Goal: Task Accomplishment & Management: Manage account settings

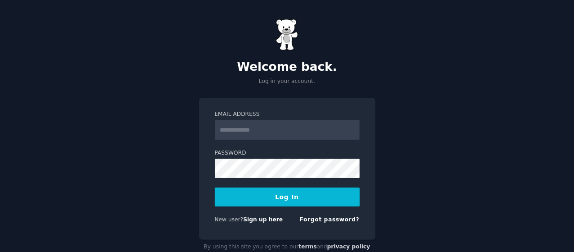
click at [309, 130] on input "Email Address" at bounding box center [287, 130] width 145 height 20
type input "**********"
click at [287, 195] on button "Log In" at bounding box center [287, 196] width 145 height 19
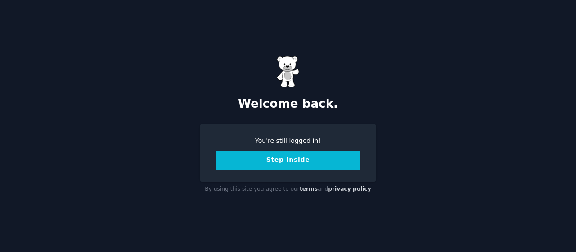
click at [320, 168] on button "Step Inside" at bounding box center [288, 159] width 145 height 19
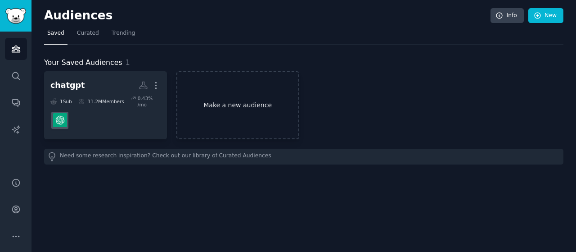
click at [221, 112] on link "Make a new audience" at bounding box center [238, 105] width 123 height 68
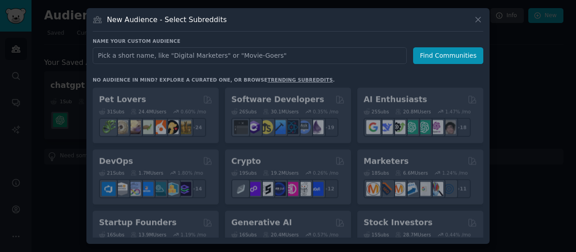
click at [231, 59] on input "text" at bounding box center [250, 55] width 314 height 17
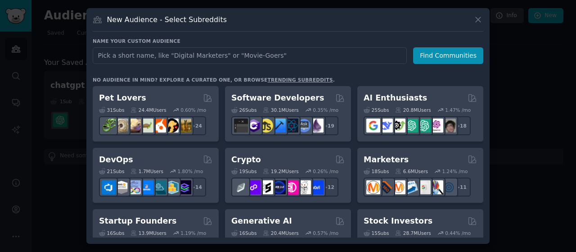
click at [231, 56] on input "text" at bounding box center [250, 55] width 314 height 17
type input "how to"
click button "Find Communities" at bounding box center [448, 55] width 70 height 17
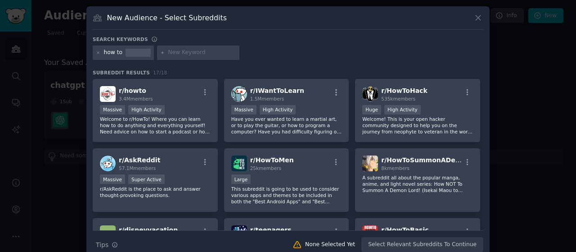
click at [197, 105] on div "Massive High Activity" at bounding box center [155, 110] width 111 height 11
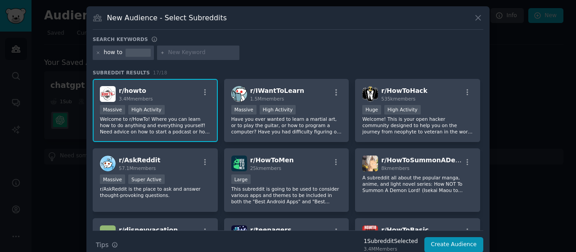
click at [197, 105] on div "Massive High Activity" at bounding box center [155, 110] width 111 height 11
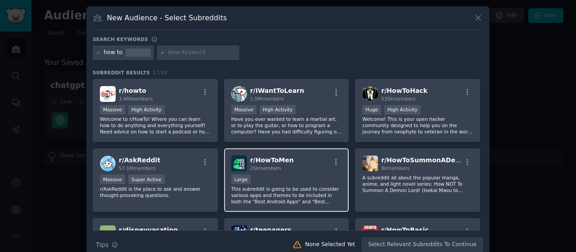
scroll to position [291, 0]
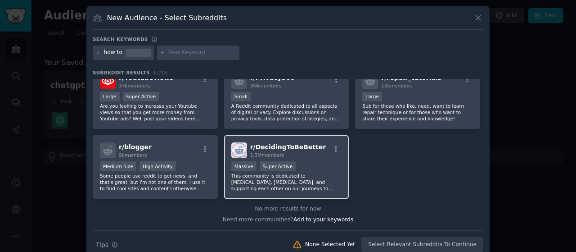
click at [305, 164] on div "Massive Super Active" at bounding box center [286, 166] width 111 height 11
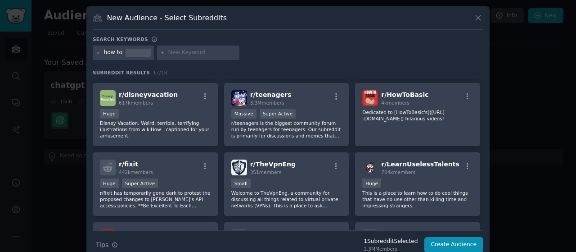
scroll to position [135, 0]
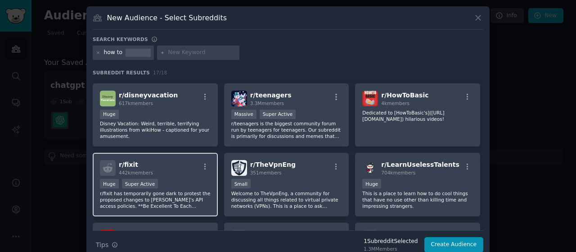
click at [182, 188] on div "Huge Super Active" at bounding box center [155, 184] width 111 height 11
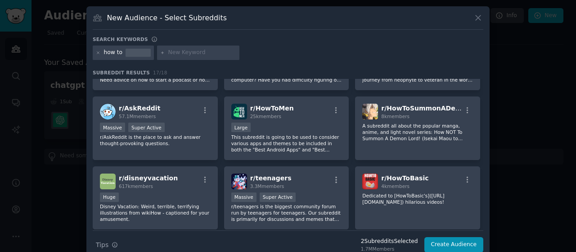
scroll to position [0, 0]
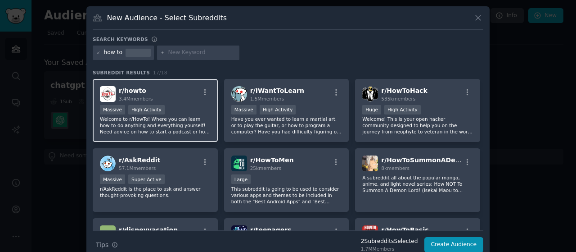
click at [195, 114] on div "Massive High Activity" at bounding box center [155, 110] width 111 height 11
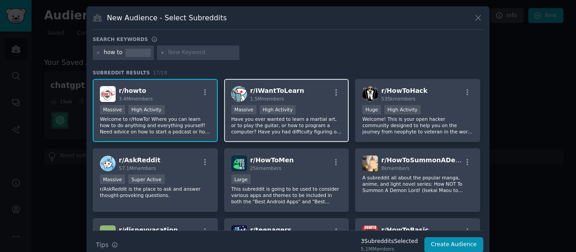
click at [283, 136] on div "r/ IWantToLearn 1.5M members Massive High Activity Have you ever wanted to lear…" at bounding box center [286, 110] width 125 height 63
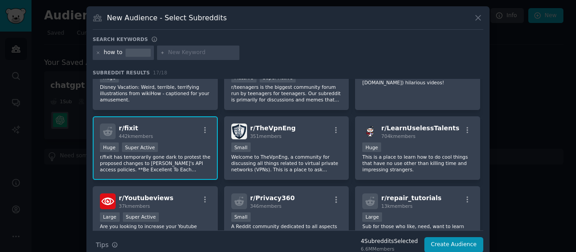
scroll to position [291, 0]
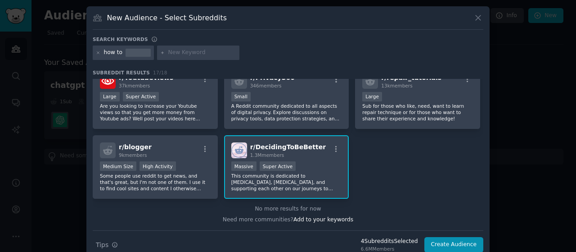
click at [189, 42] on div "Search keywords" at bounding box center [288, 40] width 391 height 9
click at [188, 50] on input "text" at bounding box center [202, 53] width 68 height 8
type input "learn"
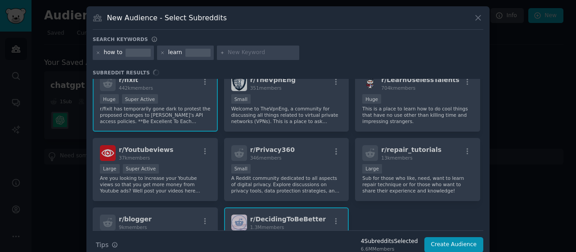
scroll to position [222, 0]
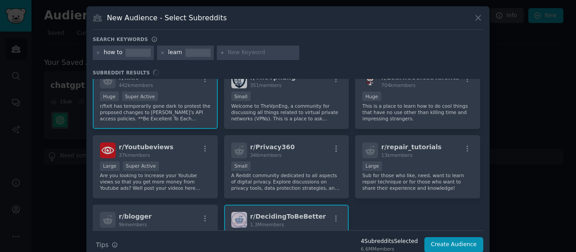
click at [429, 105] on div "r/ howto 3.4M members Massive High Activity Welcome to r/HowTo! Where you can l…" at bounding box center [288, 154] width 391 height 151
click at [375, 116] on div "r/ howto 3.4M members Massive High Activity Welcome to r/HowTo! Where you can l…" at bounding box center [288, 154] width 391 height 151
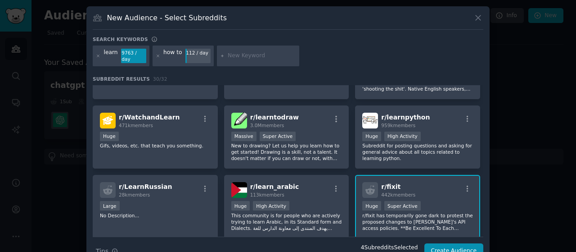
scroll to position [0, 0]
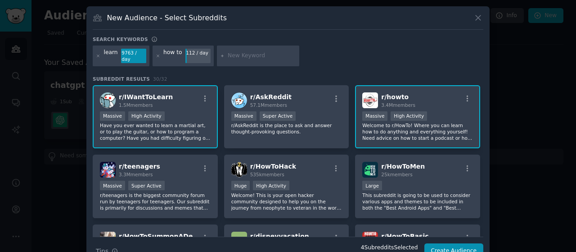
click at [229, 52] on input "text" at bounding box center [262, 56] width 68 height 8
type input "l"
type input "skill"
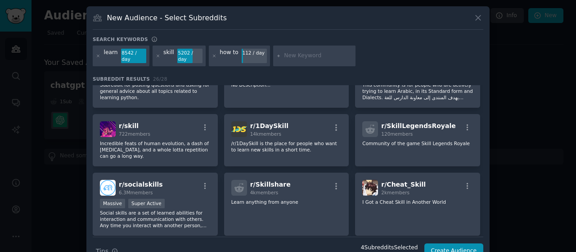
scroll to position [381, 0]
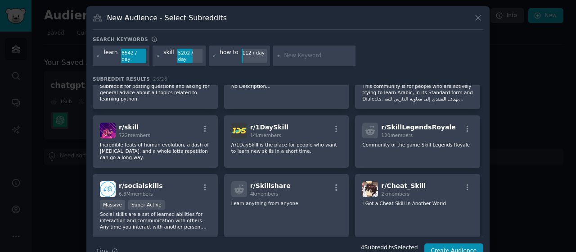
click at [267, 132] on span "14k members" at bounding box center [265, 134] width 31 height 5
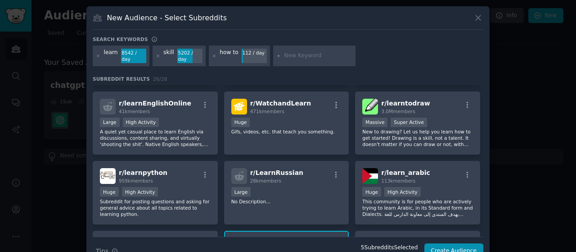
scroll to position [265, 0]
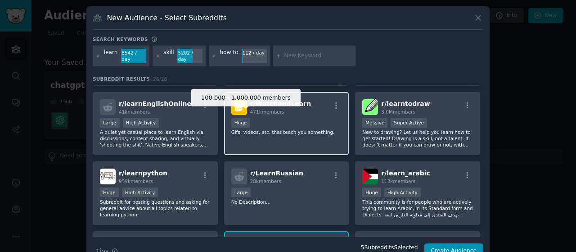
click at [240, 118] on div "Huge" at bounding box center [240, 122] width 19 height 9
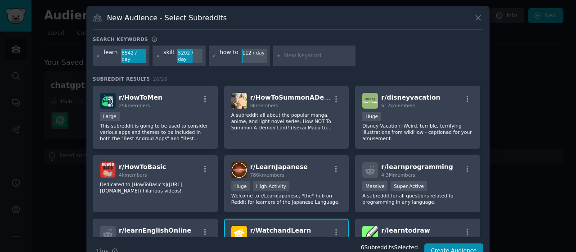
scroll to position [0, 0]
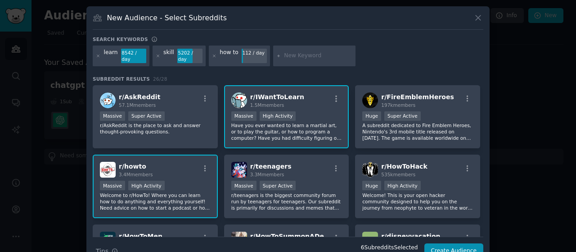
click at [316, 52] on input "text" at bounding box center [318, 56] width 68 height 8
type input "talen"
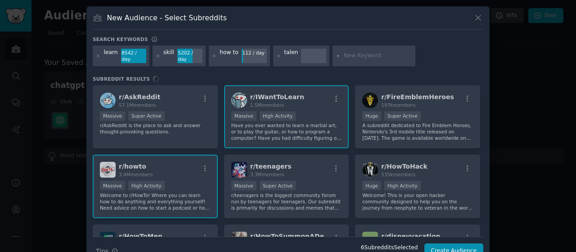
click at [291, 53] on div "talen" at bounding box center [301, 55] width 57 height 21
click at [289, 50] on div "talen" at bounding box center [291, 56] width 14 height 14
drag, startPoint x: 282, startPoint y: 52, endPoint x: 292, endPoint y: 53, distance: 10.4
click at [292, 53] on div "talen" at bounding box center [301, 55] width 57 height 21
click at [276, 54] on icon at bounding box center [278, 56] width 5 height 5
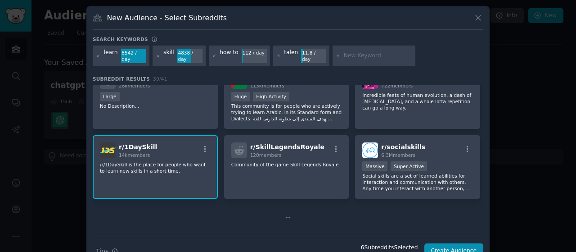
scroll to position [13, 0]
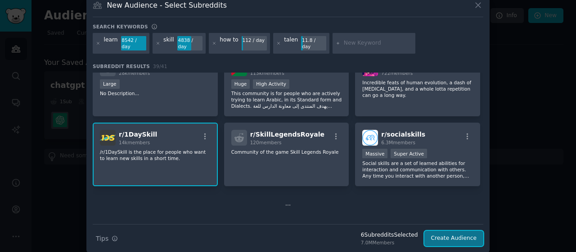
click at [435, 231] on button "Create Audience" at bounding box center [454, 238] width 59 height 15
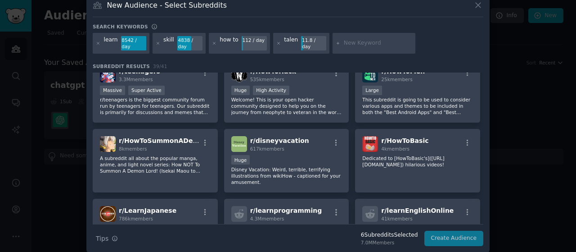
scroll to position [0, 0]
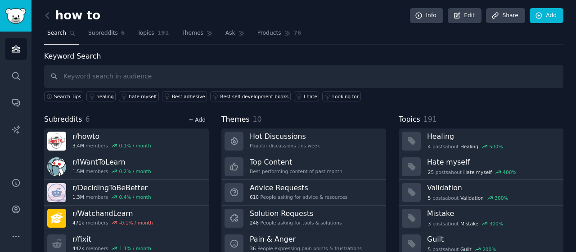
click at [200, 118] on link "+ Add" at bounding box center [197, 120] width 17 height 6
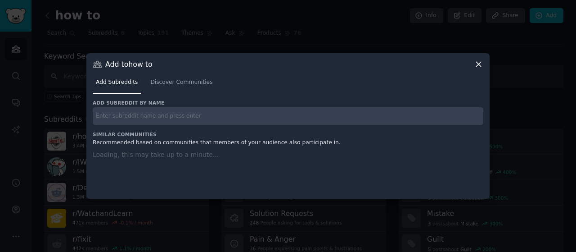
click at [200, 118] on input "text" at bounding box center [288, 116] width 391 height 18
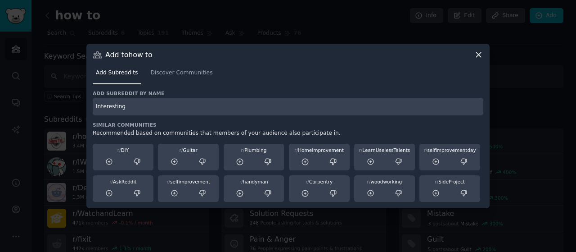
type input "Interesting"
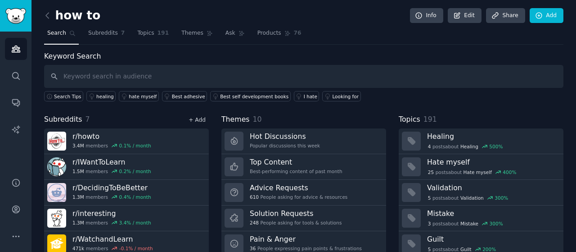
click at [202, 117] on link "+ Add" at bounding box center [197, 120] width 17 height 6
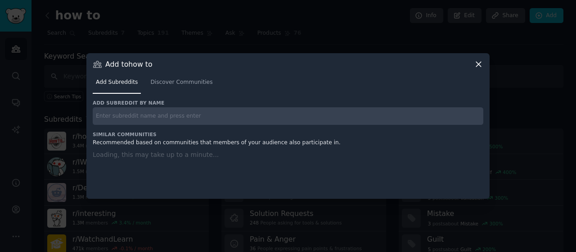
click at [202, 117] on input "text" at bounding box center [288, 116] width 391 height 18
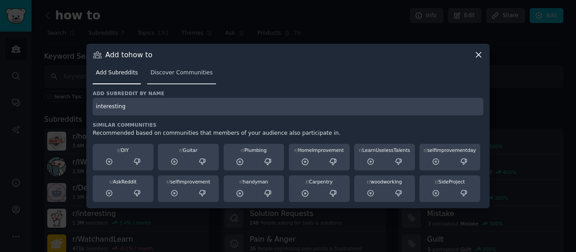
type input "interesting"
click at [177, 72] on span "Discover Communities" at bounding box center [181, 73] width 62 height 8
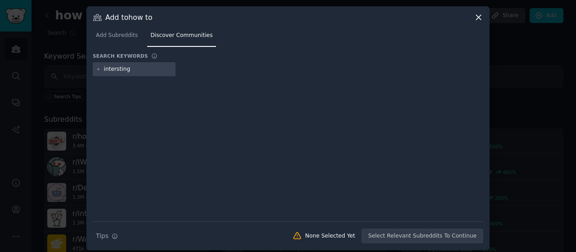
click at [157, 72] on input "intersting" at bounding box center [138, 69] width 68 height 8
type input "intersting"
click at [119, 41] on link "Add Subreddits" at bounding box center [117, 37] width 48 height 18
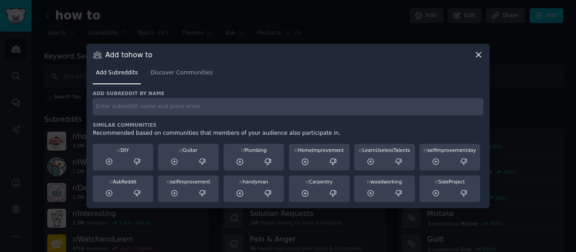
click at [162, 110] on input "text" at bounding box center [288, 107] width 391 height 18
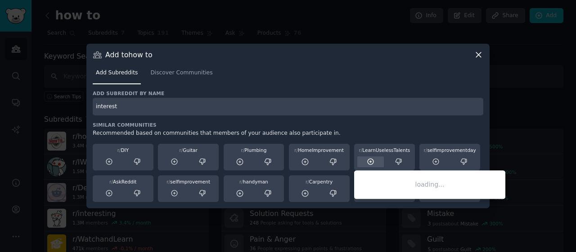
click at [373, 163] on icon at bounding box center [371, 162] width 6 height 6
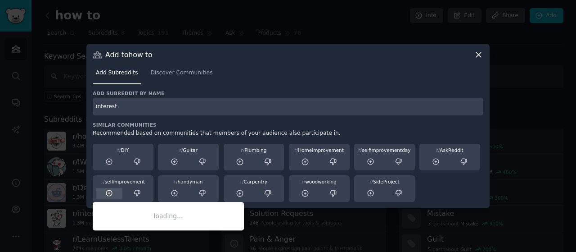
click at [111, 194] on icon at bounding box center [109, 193] width 8 height 8
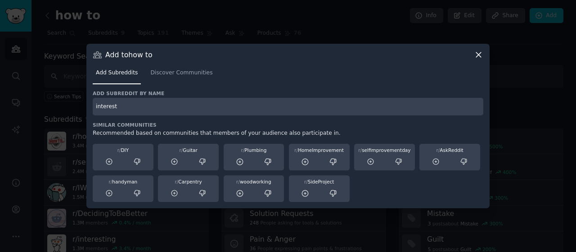
click at [145, 102] on input "interest" at bounding box center [288, 107] width 391 height 18
type input "interesting"
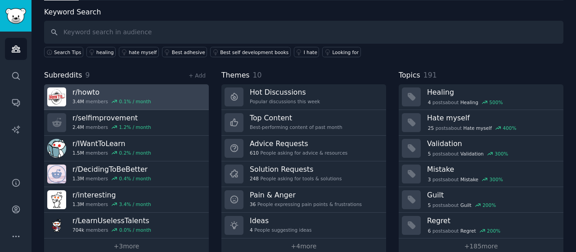
scroll to position [57, 0]
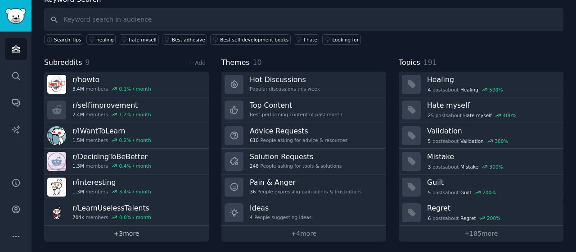
click at [126, 236] on link "+ 3 more" at bounding box center [126, 234] width 165 height 16
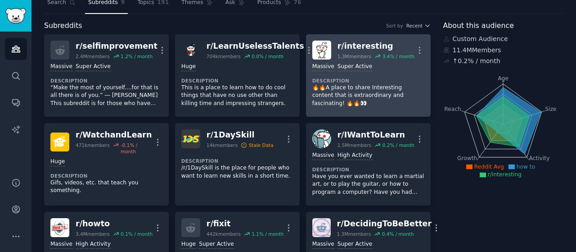
scroll to position [30, 0]
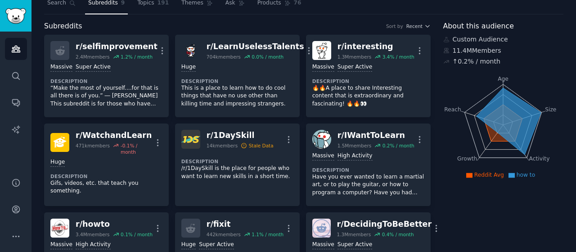
click at [490, 140] on icon at bounding box center [503, 122] width 39 height 36
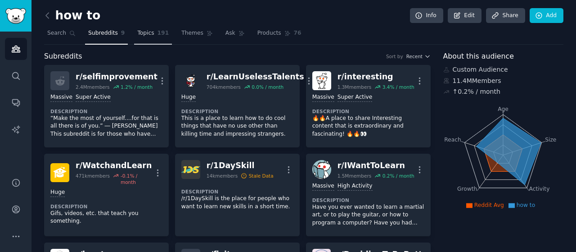
click at [162, 29] on link "Topics 191" at bounding box center [153, 35] width 38 height 18
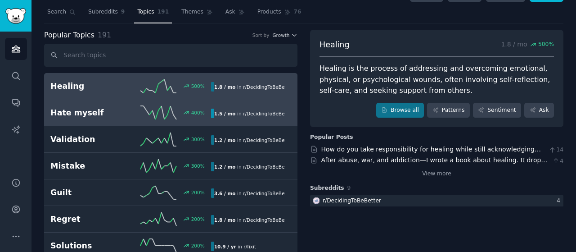
scroll to position [22, 0]
click at [169, 119] on link "Hate myself 400 % 1.5 / mo in r/ DecidingToBeBetter" at bounding box center [171, 112] width 254 height 27
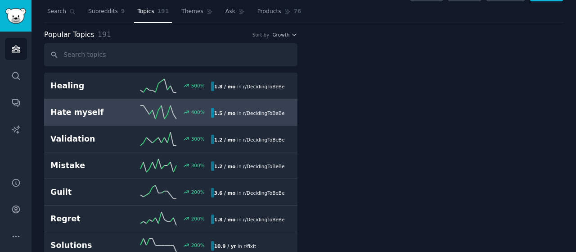
click at [169, 119] on link "Hate myself 400 % 1.5 / mo in r/ DecidingToBeBetter" at bounding box center [171, 112] width 254 height 27
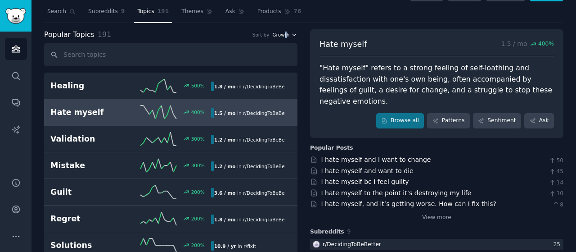
drag, startPoint x: 285, startPoint y: 39, endPoint x: 287, endPoint y: 33, distance: 6.1
click at [287, 33] on div "Popular Topics 191 Sort by Growth" at bounding box center [171, 34] width 254 height 11
click at [287, 33] on span "Growth" at bounding box center [280, 35] width 17 height 6
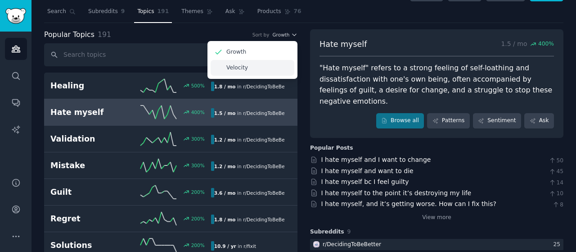
click at [272, 66] on div "Velocity" at bounding box center [253, 68] width 84 height 16
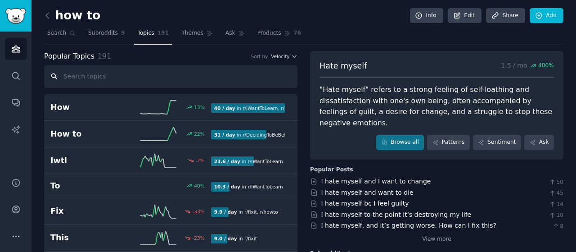
click at [134, 78] on input "text" at bounding box center [171, 76] width 254 height 23
click at [178, 33] on link "Themes" at bounding box center [197, 35] width 38 height 18
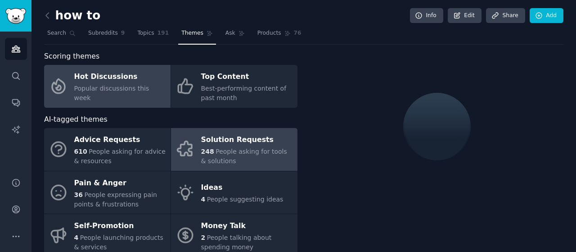
scroll to position [66, 0]
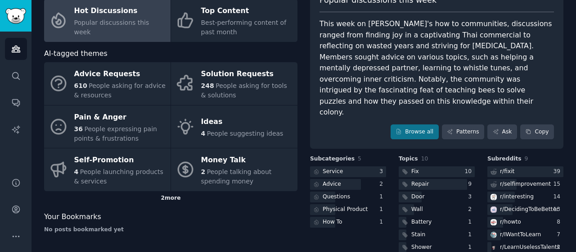
click at [168, 199] on div "2 more" at bounding box center [171, 198] width 254 height 14
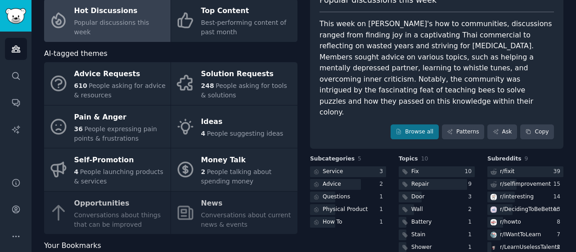
scroll to position [95, 0]
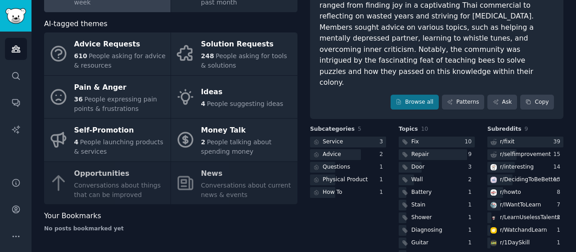
click at [144, 181] on div "Advice Requests 610 People asking for advice & resources Solution Requests 248 …" at bounding box center [171, 118] width 254 height 172
click at [222, 169] on div "Advice Requests 610 People asking for advice & resources Solution Requests 248 …" at bounding box center [171, 118] width 254 height 172
click at [542, 162] on div "r/ interesting" at bounding box center [526, 167] width 76 height 11
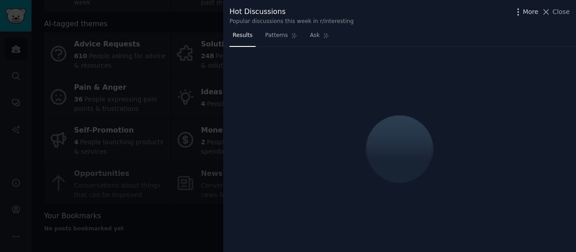
click at [523, 11] on icon "button" at bounding box center [518, 11] width 9 height 9
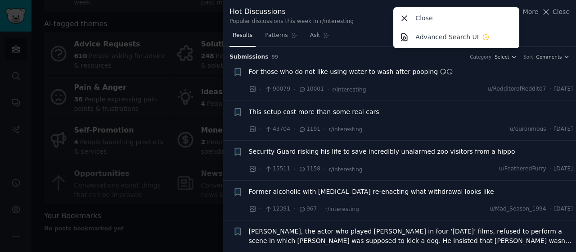
click at [556, 7] on div "More Close Advanced Search UI Close" at bounding box center [542, 11] width 56 height 11
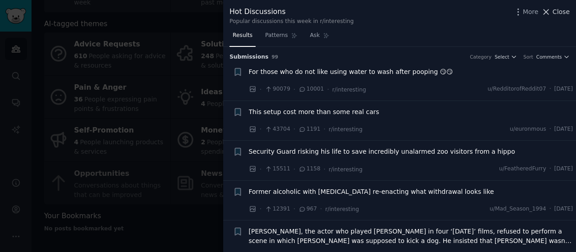
click at [556, 8] on span "Close" at bounding box center [561, 11] width 17 height 9
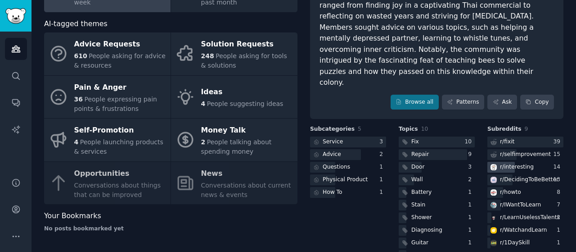
click at [530, 162] on div "r/ interesting" at bounding box center [512, 167] width 48 height 11
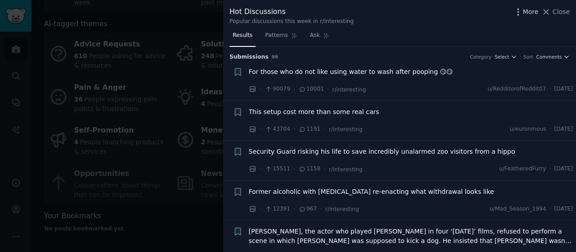
click at [521, 10] on icon "button" at bounding box center [518, 11] width 9 height 9
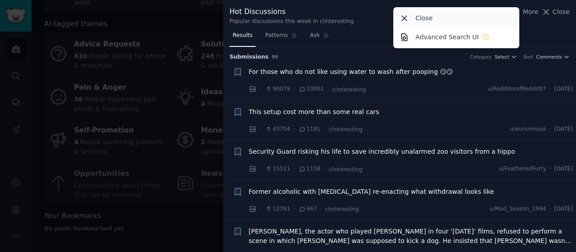
click at [478, 23] on div "Close" at bounding box center [456, 18] width 123 height 19
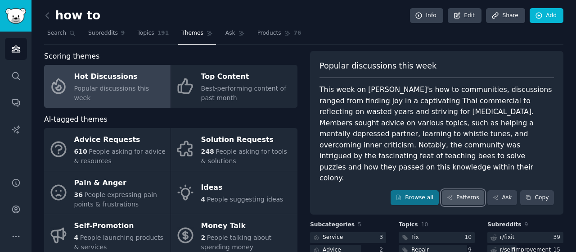
click at [478, 190] on link "Patterns" at bounding box center [463, 197] width 42 height 15
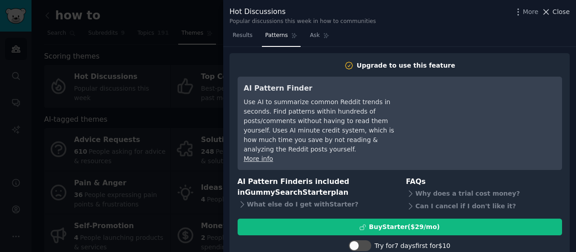
click at [554, 11] on button "Close" at bounding box center [556, 11] width 28 height 9
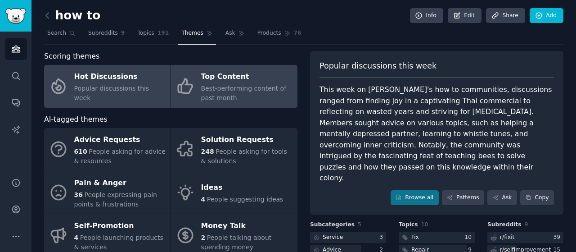
click at [255, 79] on div "Top Content" at bounding box center [247, 77] width 92 height 14
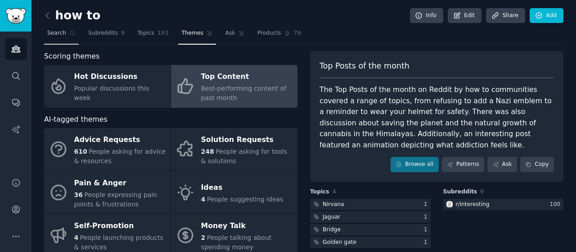
click at [58, 32] on span "Search" at bounding box center [56, 33] width 19 height 8
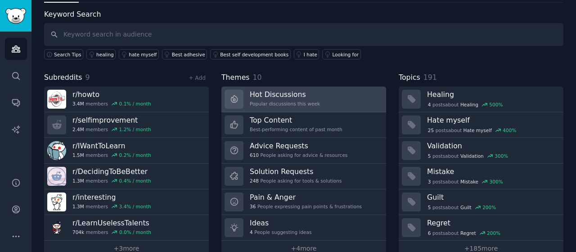
scroll to position [57, 0]
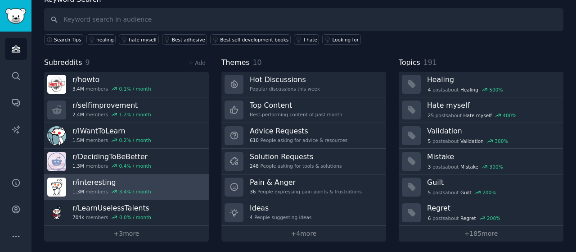
click at [181, 178] on link "r/ interesting 1.3M members 3.4 % / month" at bounding box center [126, 187] width 165 height 26
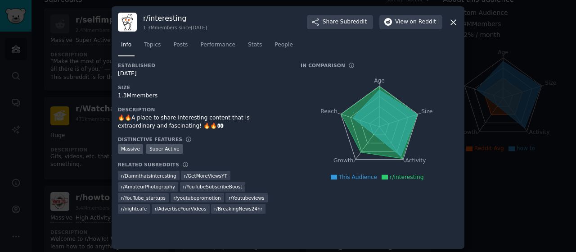
click at [448, 22] on div "r/ interesting 1.3M members since 05/29/2008 Share Subreddit View on Reddit" at bounding box center [288, 22] width 340 height 19
click at [450, 21] on icon at bounding box center [453, 22] width 9 height 9
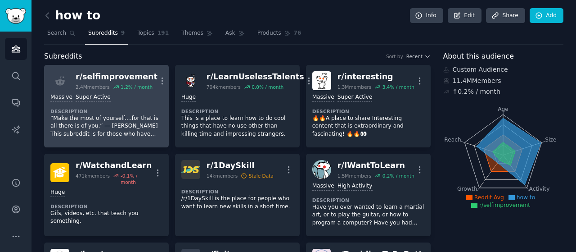
click at [141, 84] on div "1.2 % / month" at bounding box center [137, 87] width 32 height 6
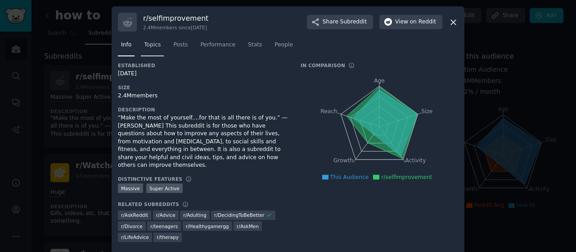
click at [157, 44] on span "Topics" at bounding box center [152, 45] width 17 height 8
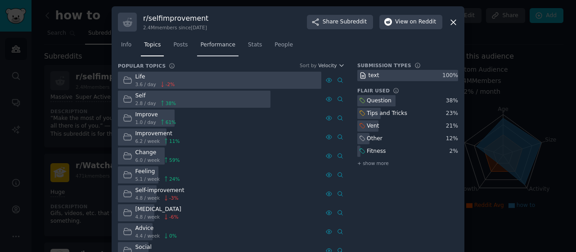
click at [201, 45] on span "Performance" at bounding box center [217, 45] width 35 height 8
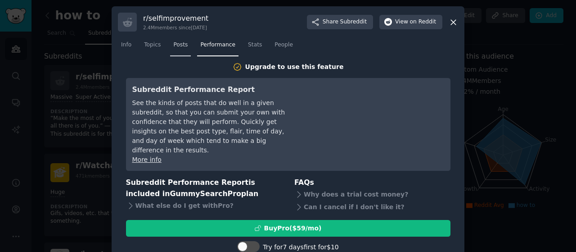
click at [170, 45] on link "Posts" at bounding box center [180, 47] width 21 height 18
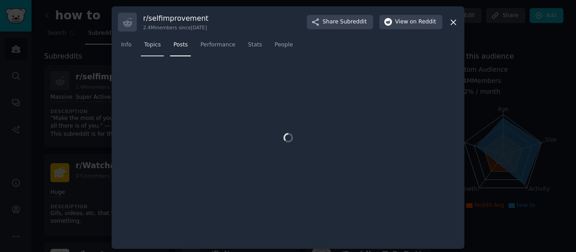
click at [159, 44] on link "Topics" at bounding box center [152, 47] width 23 height 18
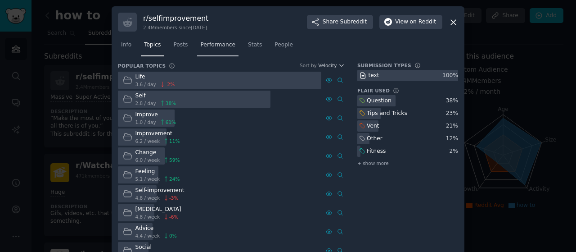
click at [207, 46] on span "Performance" at bounding box center [217, 45] width 35 height 8
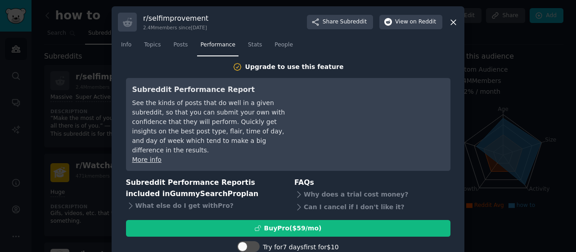
click at [256, 45] on nav "Info Topics Posts Performance Stats People" at bounding box center [288, 47] width 340 height 18
click at [251, 45] on span "Stats" at bounding box center [255, 45] width 14 height 8
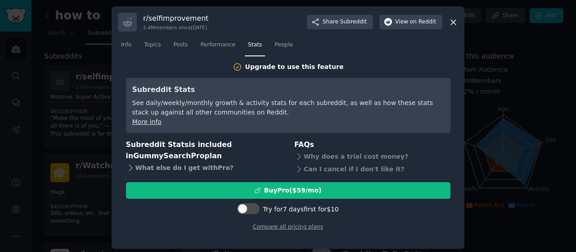
click at [130, 169] on icon at bounding box center [130, 167] width 9 height 9
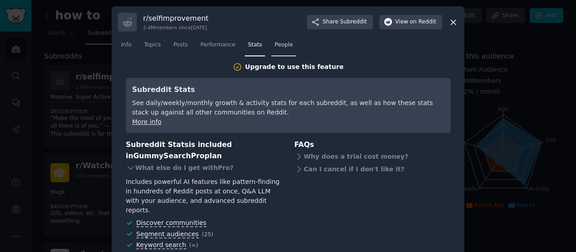
click at [275, 45] on span "People" at bounding box center [284, 45] width 18 height 8
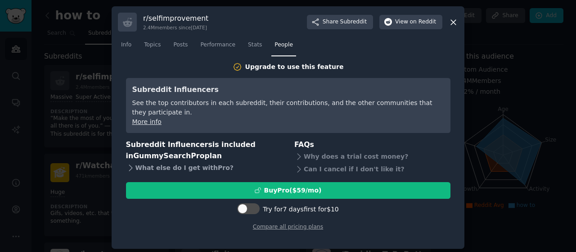
click at [193, 168] on div "What else do I get with Pro ?" at bounding box center [204, 167] width 156 height 13
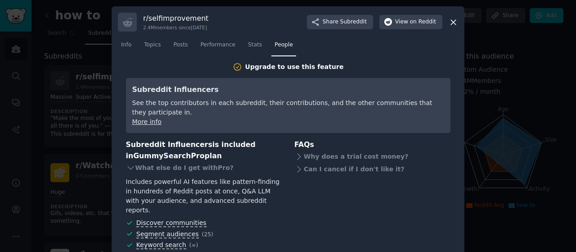
click at [453, 22] on icon at bounding box center [453, 22] width 5 height 5
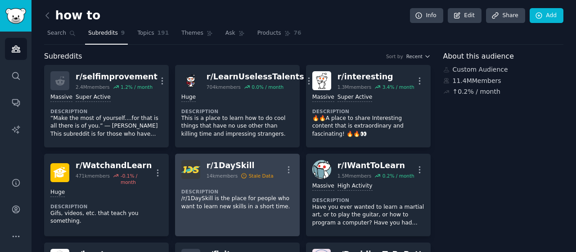
click at [240, 216] on link "r/ 1DaySkill 14k members Stale Data More Description /r/1DaySkill is the place …" at bounding box center [237, 195] width 125 height 82
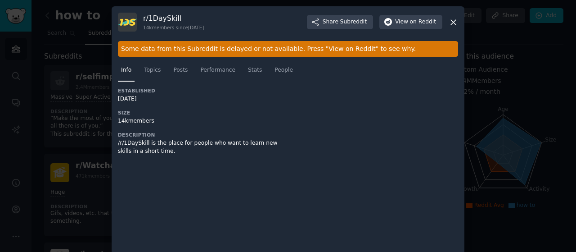
click at [313, 53] on div "Some data from this Subreddit is delayed or not available. Press "View on Reddi…" at bounding box center [288, 49] width 340 height 16
click at [394, 27] on button "View on Reddit" at bounding box center [411, 22] width 63 height 14
click at [153, 70] on span "Topics" at bounding box center [152, 70] width 17 height 8
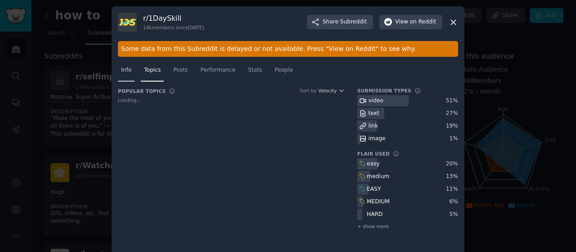
click at [126, 69] on span "Info" at bounding box center [126, 70] width 10 height 8
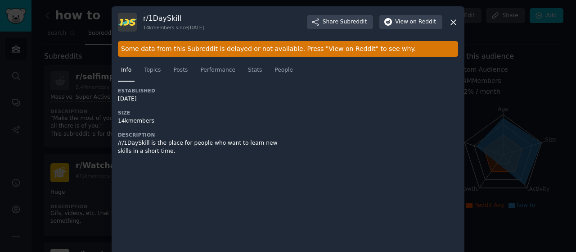
click at [446, 21] on div "r/ 1DaySkill 14k members since 07/25/2018 Share Subreddit View on Reddit" at bounding box center [288, 22] width 340 height 19
click at [451, 21] on icon at bounding box center [453, 22] width 5 height 5
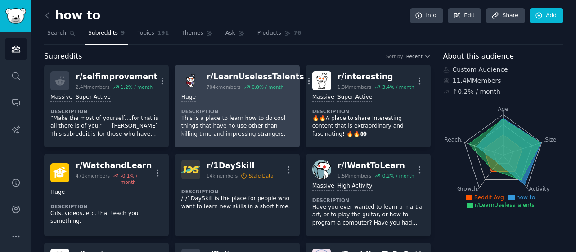
click at [288, 108] on dt "Description" at bounding box center [237, 111] width 112 height 6
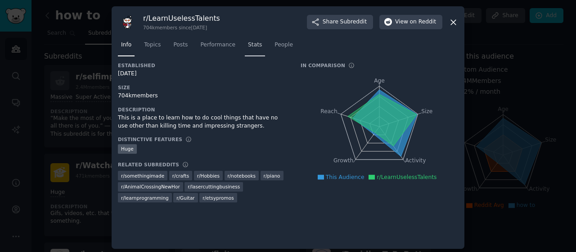
click at [249, 50] on link "Stats" at bounding box center [255, 47] width 20 height 18
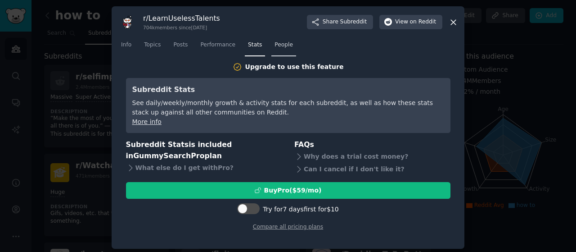
click at [275, 46] on span "People" at bounding box center [284, 45] width 18 height 8
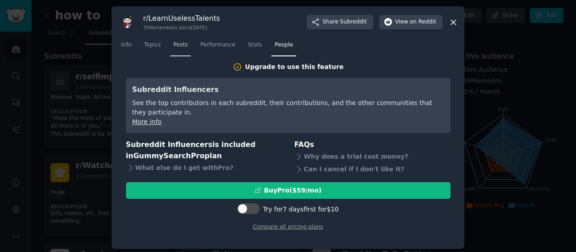
drag, startPoint x: 188, startPoint y: 41, endPoint x: 178, endPoint y: 46, distance: 11.1
click at [178, 46] on nav "Info Topics Posts Performance Stats People" at bounding box center [288, 47] width 340 height 18
click at [178, 46] on span "Posts" at bounding box center [180, 45] width 14 height 8
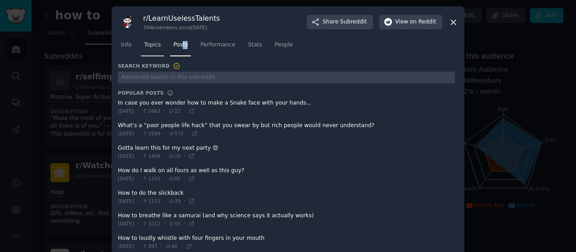
click at [160, 45] on link "Topics" at bounding box center [152, 47] width 23 height 18
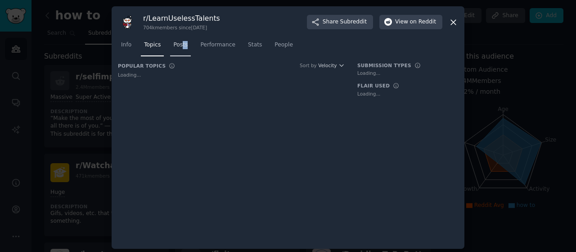
click at [177, 47] on span "Posts" at bounding box center [180, 45] width 14 height 8
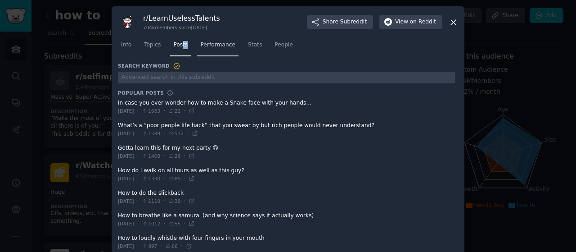
click at [216, 44] on span "Performance" at bounding box center [217, 45] width 35 height 8
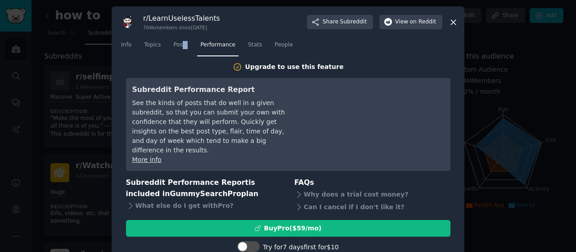
scroll to position [3, 0]
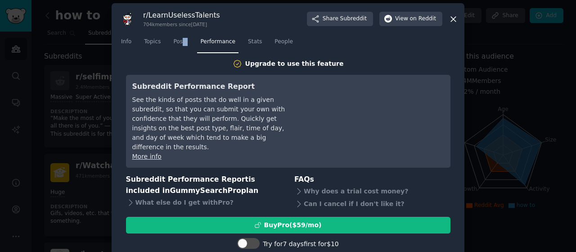
click at [454, 15] on icon at bounding box center [453, 18] width 9 height 9
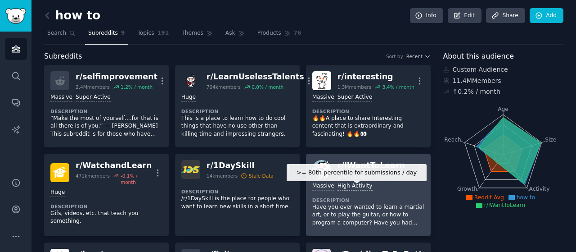
click at [346, 187] on div "High Activity" at bounding box center [355, 186] width 35 height 9
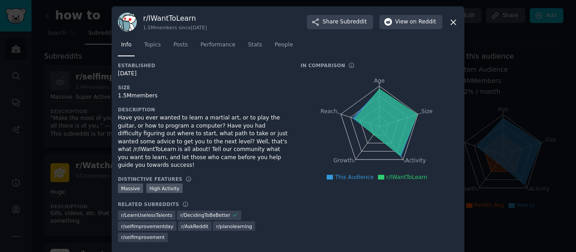
click at [241, 159] on div "Have you ever wanted to learn a martial art, or to play the guitar, or how to p…" at bounding box center [203, 141] width 170 height 55
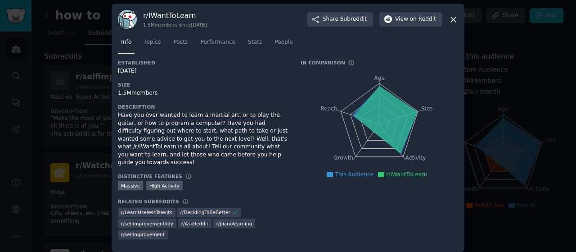
click at [447, 18] on div "r/ IWantToLearn 1.5M members since 02/28/2010 Share Subreddit View on Reddit" at bounding box center [288, 19] width 340 height 19
click at [451, 18] on icon at bounding box center [453, 19] width 5 height 5
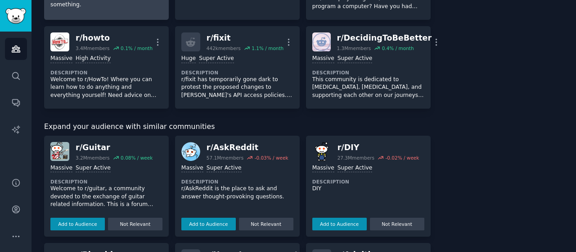
scroll to position [217, 0]
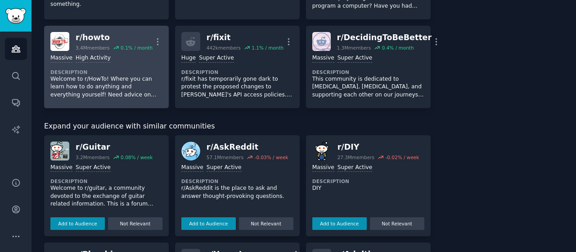
click at [115, 76] on p "Welcome to r/HowTo! Where you can learn how to do anything and everything yours…" at bounding box center [106, 87] width 112 height 24
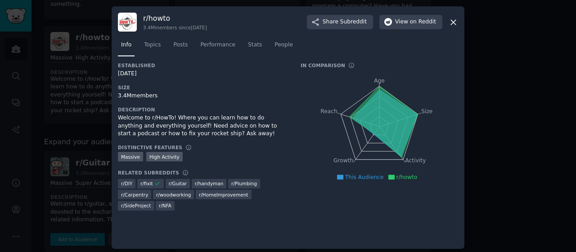
scroll to position [3, 0]
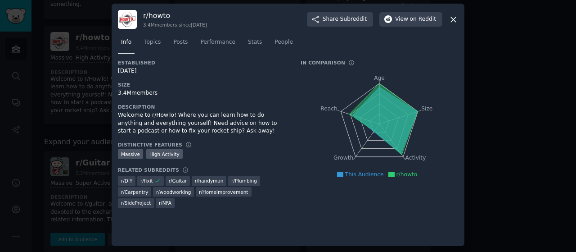
click at [451, 17] on icon at bounding box center [453, 19] width 9 height 9
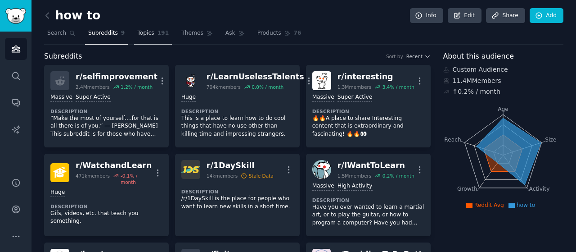
drag, startPoint x: 155, startPoint y: 45, endPoint x: 158, endPoint y: 37, distance: 8.4
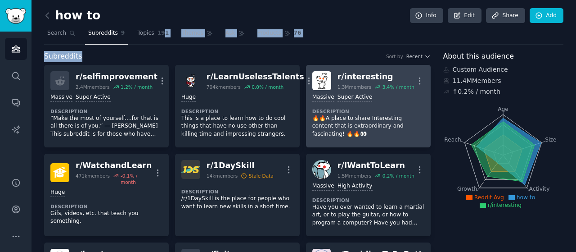
click at [308, 87] on link "r/ interesting 1.3M members 3.4 % / month More >= 95th percentile for submissio…" at bounding box center [368, 106] width 125 height 82
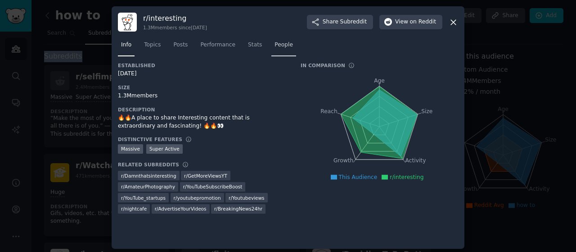
click at [281, 47] on span "People" at bounding box center [284, 45] width 18 height 8
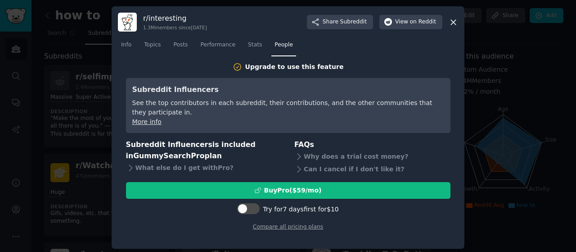
click at [236, 44] on nav "Info Topics Posts Performance Stats People" at bounding box center [288, 47] width 340 height 18
click at [248, 45] on span "Stats" at bounding box center [255, 45] width 14 height 8
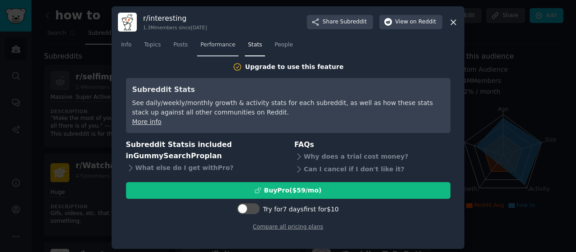
click at [217, 46] on span "Performance" at bounding box center [217, 45] width 35 height 8
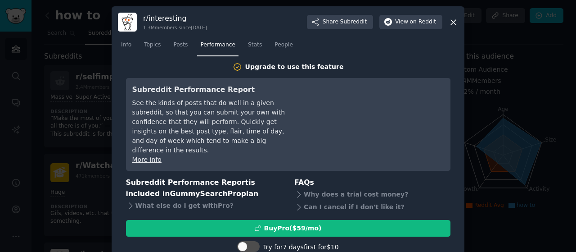
click at [197, 45] on link "Performance" at bounding box center [217, 47] width 41 height 18
click at [186, 46] on link "Posts" at bounding box center [180, 47] width 21 height 18
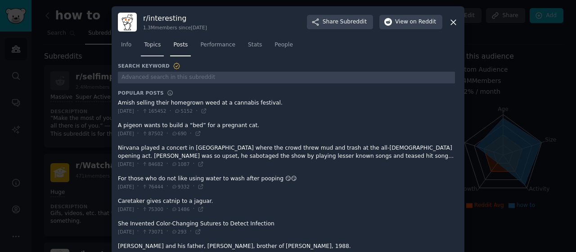
click at [153, 48] on span "Topics" at bounding box center [152, 45] width 17 height 8
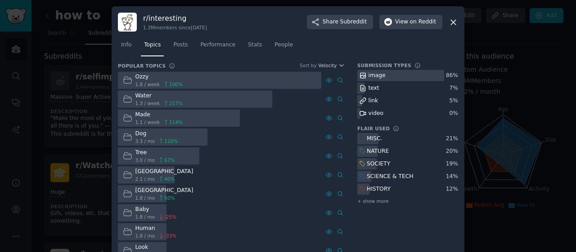
click at [451, 21] on icon at bounding box center [453, 22] width 5 height 5
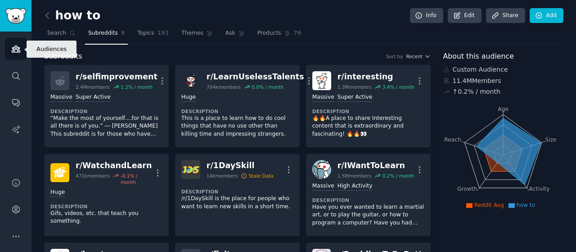
click at [10, 46] on link "Audiences" at bounding box center [16, 49] width 22 height 22
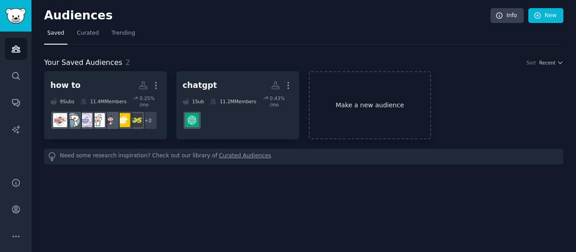
click at [356, 107] on link "Make a new audience" at bounding box center [370, 105] width 123 height 68
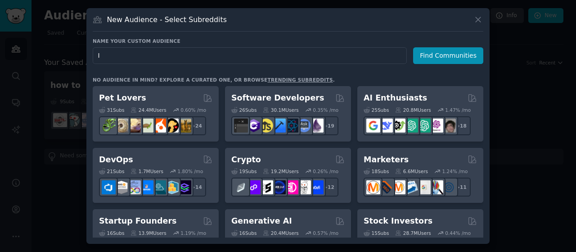
click at [303, 54] on input "I" at bounding box center [250, 55] width 314 height 17
type input "Interesting"
click at [461, 55] on button "Find Communities" at bounding box center [448, 55] width 70 height 17
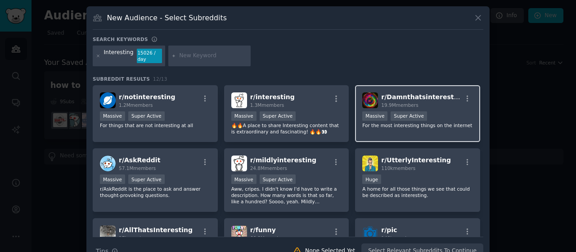
click at [390, 125] on p "For the most interesting things on the internet" at bounding box center [417, 125] width 111 height 6
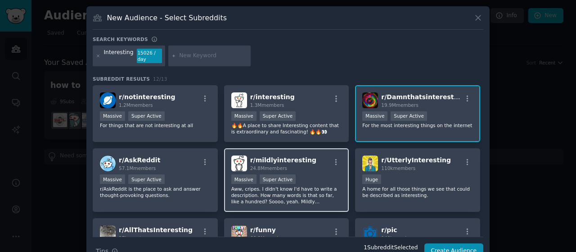
click at [331, 179] on div "Massive Super Active" at bounding box center [286, 179] width 111 height 11
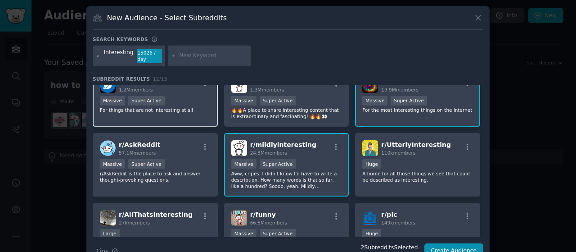
scroll to position [140, 0]
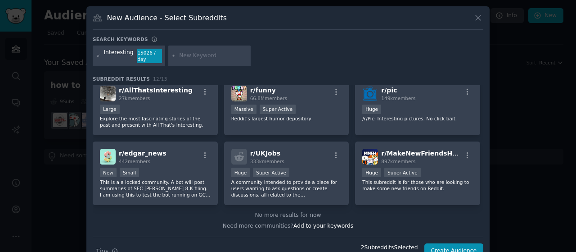
click at [186, 56] on input "text" at bounding box center [213, 56] width 68 height 8
type input "interest"
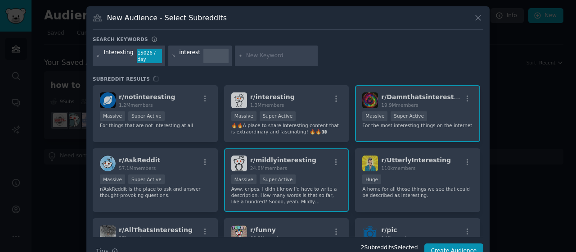
click at [268, 130] on div "r/ notinteresting 1.2M members Massive Super Active For things that are not int…" at bounding box center [288, 160] width 391 height 151
click at [281, 89] on div "r/ notinteresting 1.2M members Massive Super Active For things that are not int…" at bounding box center [288, 160] width 391 height 151
click at [318, 106] on div "r/ notinteresting 1.2M members Massive Super Active For things that are not int…" at bounding box center [288, 160] width 391 height 151
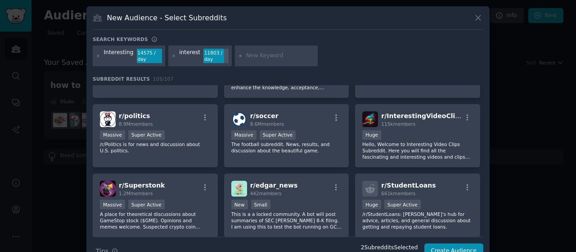
scroll to position [259, 0]
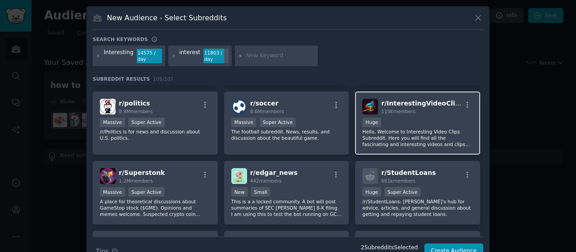
click at [415, 128] on p "Hello, Welcome to Interesting Video Clips Subreddit. Here you will find all the…" at bounding box center [417, 137] width 111 height 19
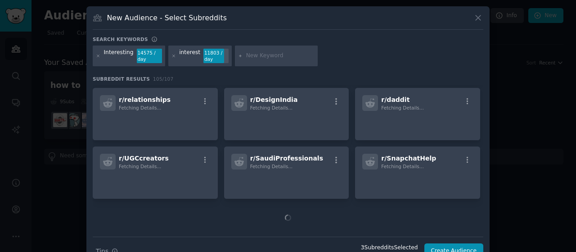
scroll to position [19, 0]
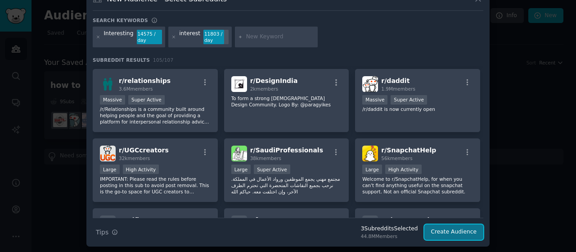
click at [457, 237] on button "Create Audience" at bounding box center [454, 231] width 59 height 15
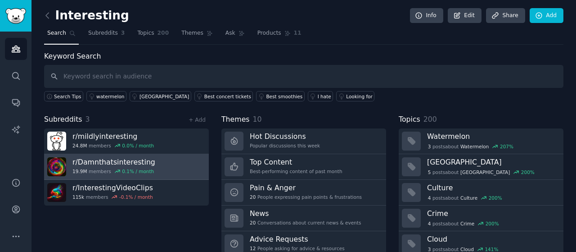
click at [168, 163] on link "r/ Damnthatsinteresting 19.9M members 0.1 % / month" at bounding box center [126, 167] width 165 height 26
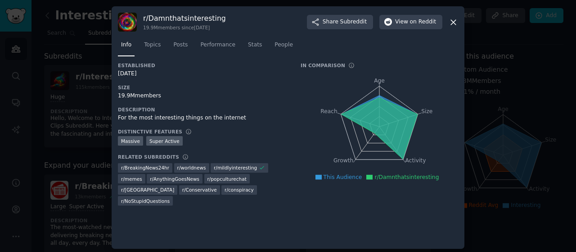
click at [75, 146] on div at bounding box center [288, 126] width 576 height 252
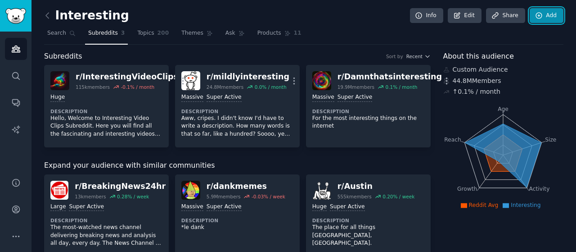
click at [548, 13] on link "Add" at bounding box center [547, 15] width 34 height 15
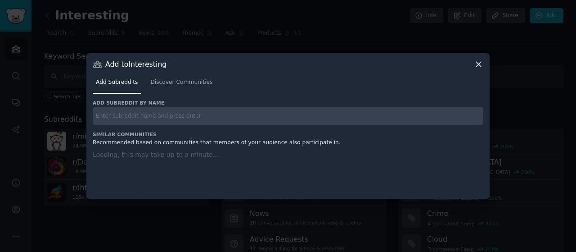
click at [258, 118] on div "Add subreddit by name Similar Communities Recommended based on communities that…" at bounding box center [288, 144] width 391 height 88
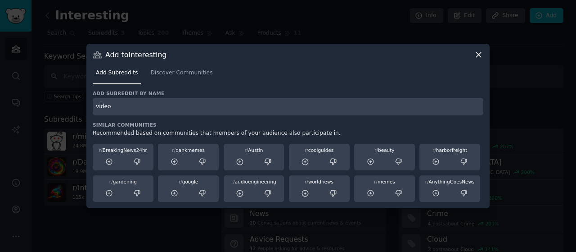
type input "video"
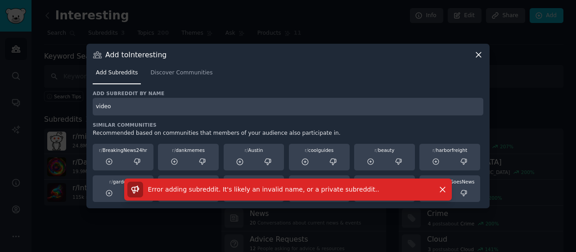
click at [476, 52] on icon at bounding box center [478, 54] width 9 height 9
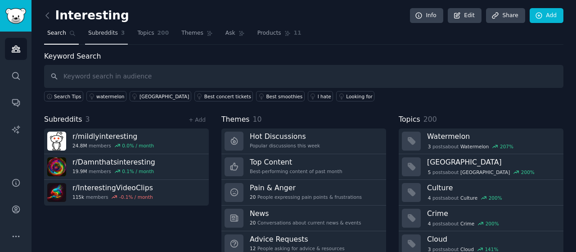
click at [112, 31] on span "Subreddits" at bounding box center [103, 33] width 30 height 8
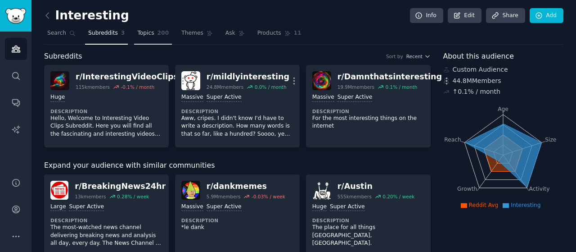
click at [149, 27] on link "Topics 200" at bounding box center [153, 35] width 38 height 18
click at [148, 31] on link "Topics 200" at bounding box center [153, 35] width 38 height 18
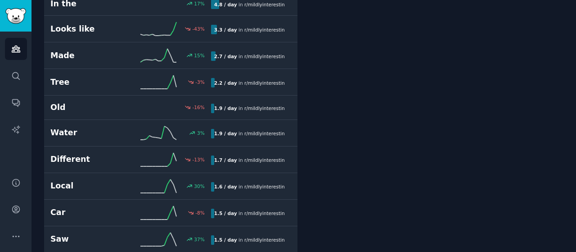
scroll to position [343, 0]
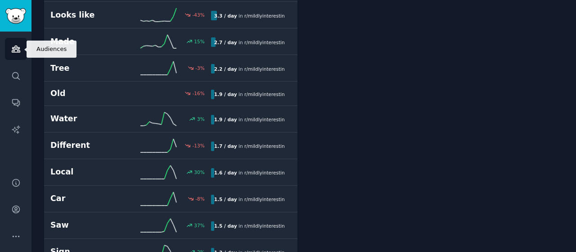
click at [21, 42] on link "Audiences" at bounding box center [16, 49] width 22 height 22
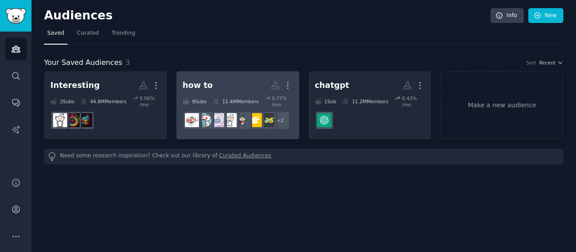
click at [228, 126] on dd "r/1DaySkill + 2" at bounding box center [238, 120] width 110 height 25
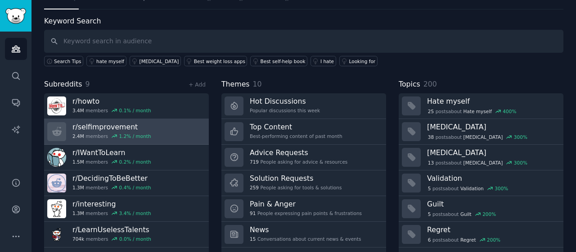
scroll to position [57, 0]
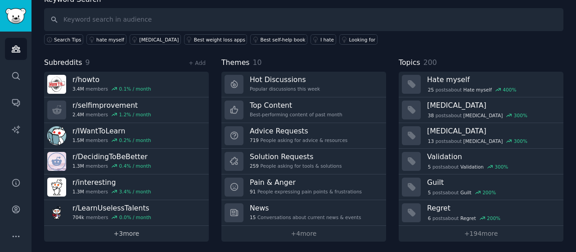
click at [162, 226] on link "+ 3 more" at bounding box center [126, 234] width 165 height 16
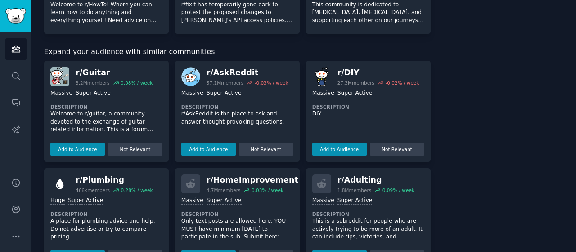
scroll to position [294, 0]
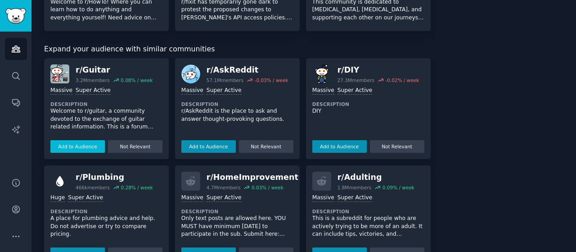
click at [89, 149] on button "Add to Audience" at bounding box center [77, 146] width 54 height 13
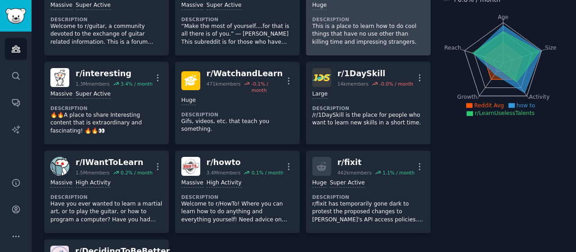
scroll to position [0, 0]
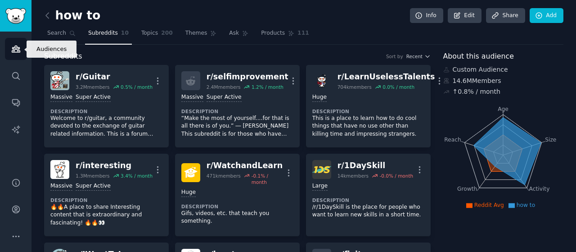
click at [14, 50] on icon "Sidebar" at bounding box center [16, 49] width 8 height 6
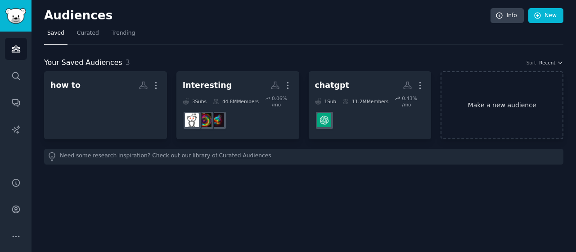
click at [534, 109] on link "Make a new audience" at bounding box center [502, 105] width 123 height 68
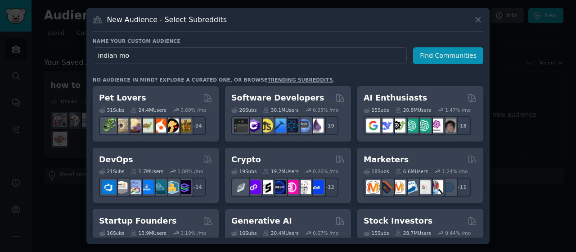
type input "indian mom"
click button "Find Communities" at bounding box center [448, 55] width 70 height 17
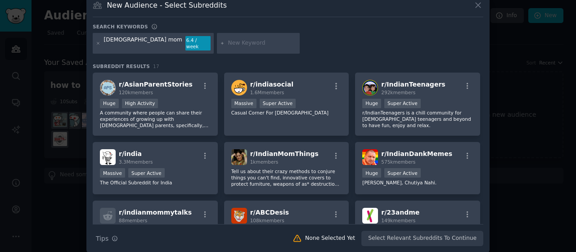
click at [228, 41] on input "text" at bounding box center [262, 43] width 68 height 8
type input "parents"
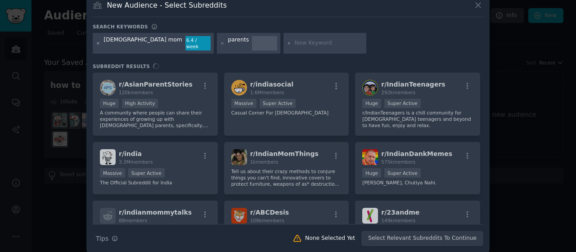
click at [98, 41] on icon at bounding box center [98, 43] width 5 height 5
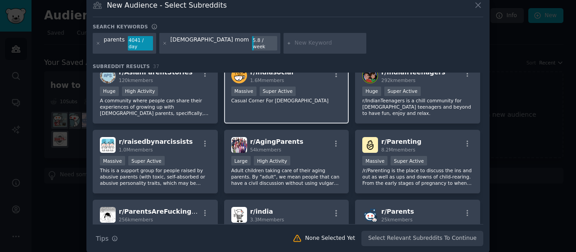
scroll to position [12, 0]
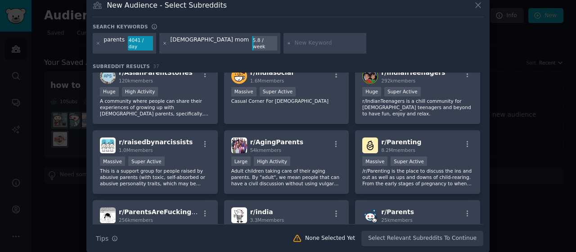
click at [163, 41] on icon at bounding box center [165, 43] width 5 height 5
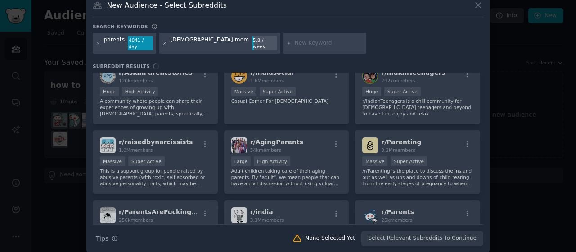
scroll to position [0, 0]
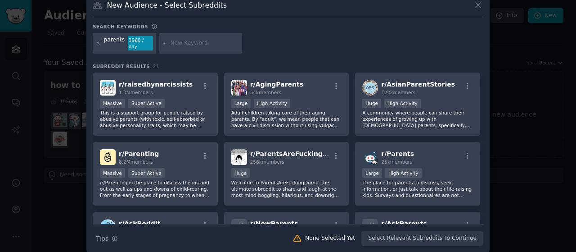
click at [248, 39] on div "parents 3960 / day" at bounding box center [288, 45] width 391 height 24
click at [209, 41] on input "text" at bounding box center [205, 43] width 68 height 8
type input "Indian parenst"
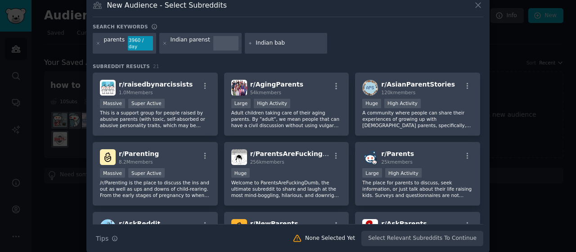
type input "Indian baby"
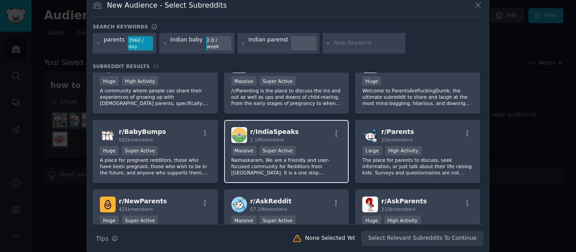
scroll to position [91, 0]
click at [305, 131] on div "r/ IndiaSpeaks 1.1M members" at bounding box center [286, 136] width 111 height 16
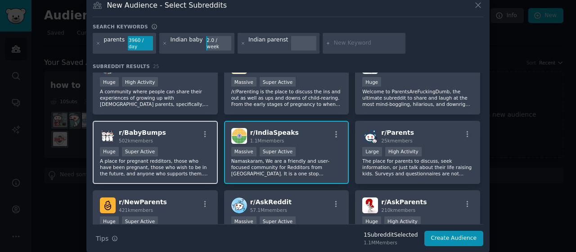
click at [173, 158] on p "A place for pregnant redditors, those who have been pregnant, those who wish to…" at bounding box center [155, 167] width 111 height 19
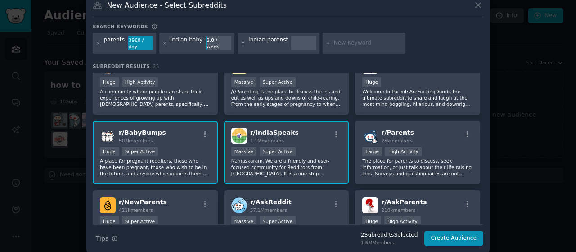
click at [173, 158] on p "A place for pregnant redditors, those who have been pregnant, those who wish to…" at bounding box center [155, 167] width 111 height 19
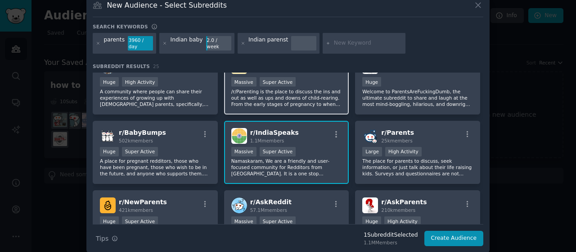
click at [286, 88] on p "/r/Parenting is the place to discuss the ins and out as well as ups and downs o…" at bounding box center [286, 97] width 111 height 19
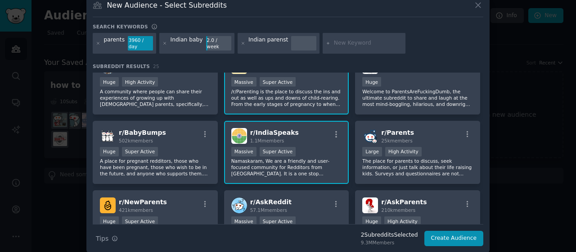
scroll to position [3, 0]
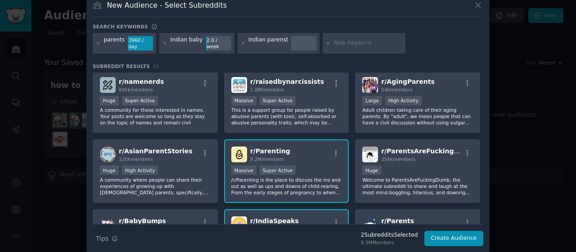
click at [286, 87] on div "r/ raisedbynarcissists 1.0M members Massive Super Active This is a support grou…" at bounding box center [286, 101] width 125 height 63
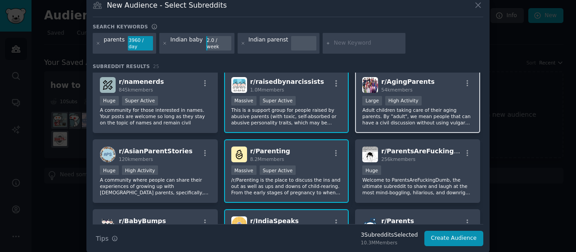
click at [368, 107] on p "Adult children taking care of their aging parents. By "adult", we mean people t…" at bounding box center [417, 116] width 111 height 19
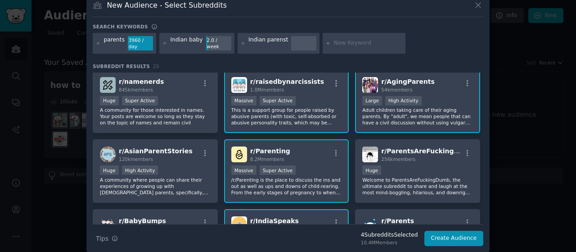
click at [314, 110] on p "This is a support group for people raised by abusive parents (with toxic, self-…" at bounding box center [286, 116] width 111 height 19
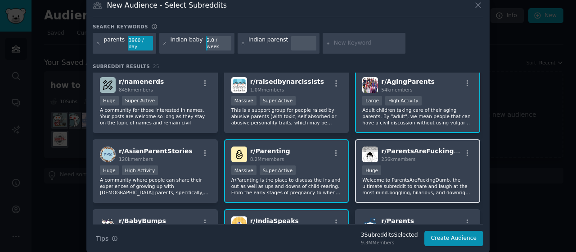
click at [442, 155] on div "r/ ParentsAreFuckingDumb 256k members Huge Welcome to ParentsAreFuckingDumb, th…" at bounding box center [417, 170] width 125 height 63
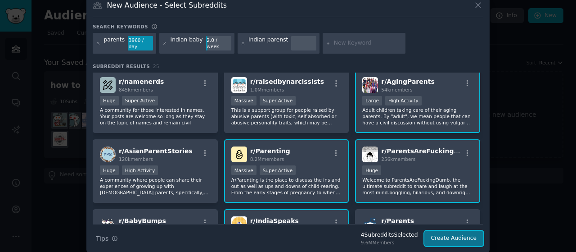
click at [467, 231] on button "Create Audience" at bounding box center [454, 238] width 59 height 15
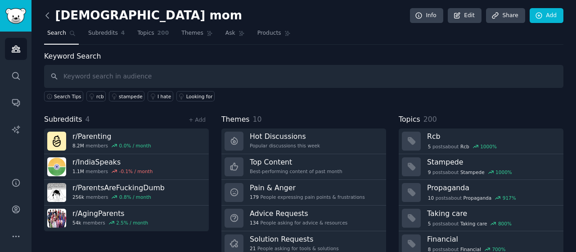
click at [48, 15] on icon at bounding box center [47, 15] width 9 height 9
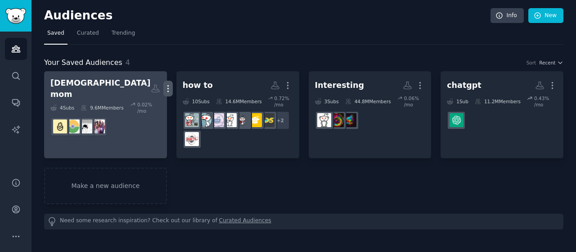
click at [163, 86] on icon "button" at bounding box center [167, 88] width 9 height 9
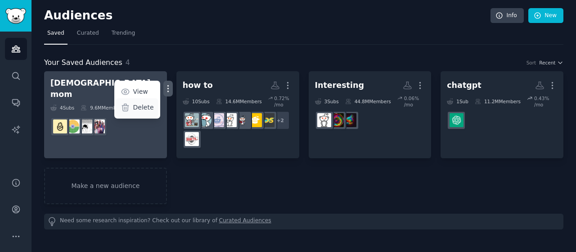
click at [134, 103] on p "Delete" at bounding box center [143, 107] width 21 height 9
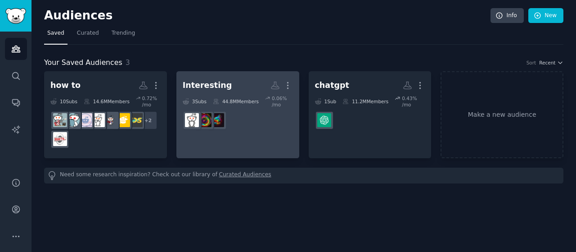
click at [232, 136] on link "Interesting More 3 Sub s 44.8M Members 0.06 % /mo" at bounding box center [238, 114] width 123 height 87
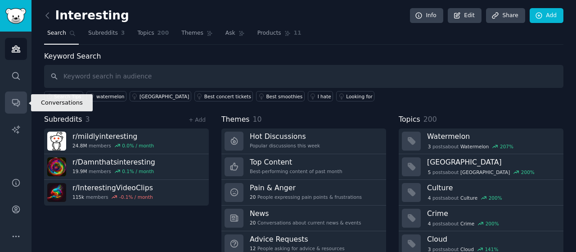
click at [21, 104] on link "Conversations" at bounding box center [16, 102] width 22 height 22
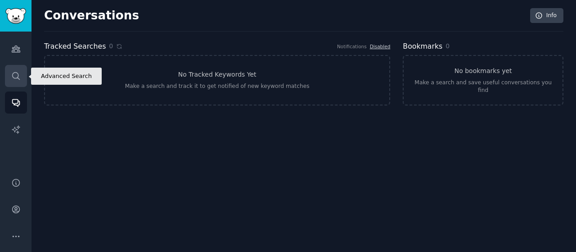
click at [23, 72] on link "Search" at bounding box center [16, 76] width 22 height 22
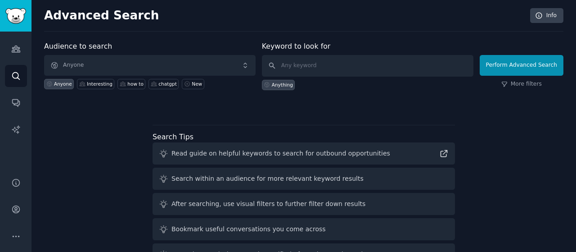
click at [14, 87] on div "Audiences Search Conversations AI Reports" at bounding box center [16, 99] width 32 height 135
click at [21, 50] on link "Audiences" at bounding box center [16, 49] width 22 height 22
